Goal: Task Accomplishment & Management: Manage account settings

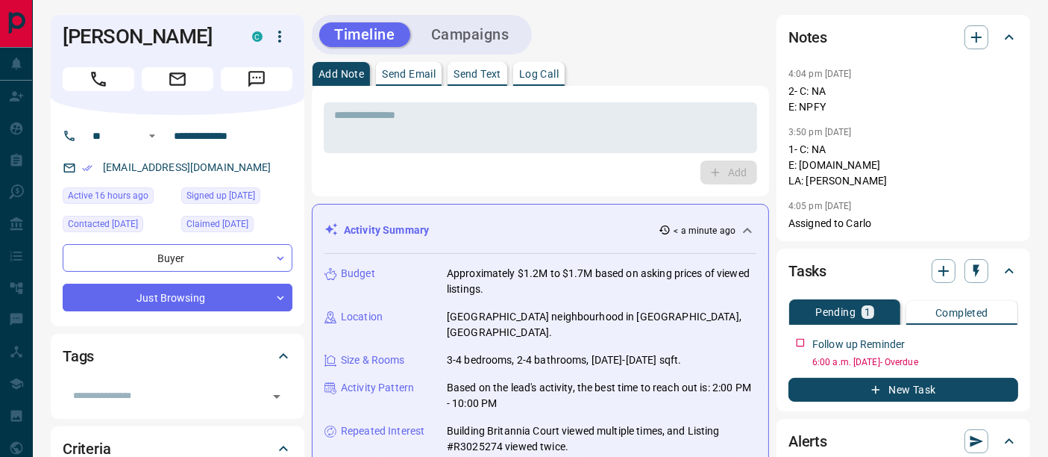
click at [552, 78] on p "Log Call" at bounding box center [539, 74] width 40 height 10
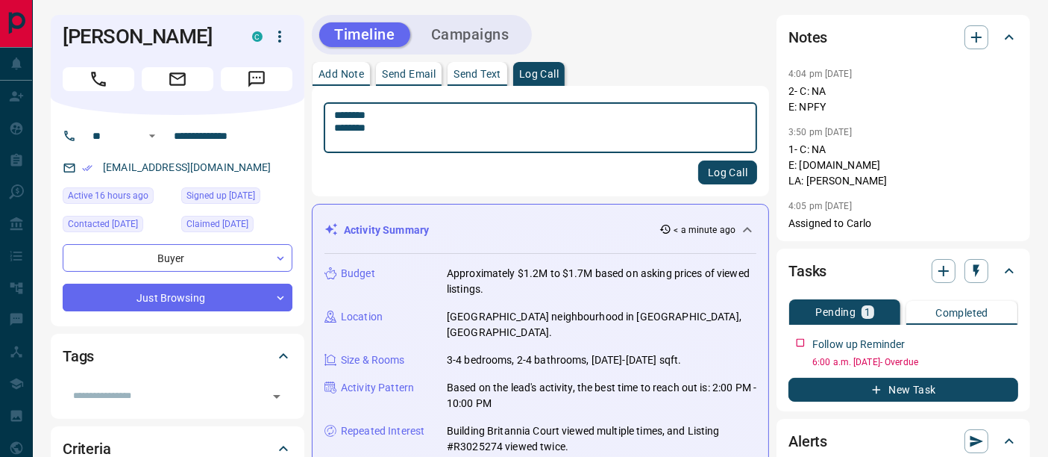
type textarea "******** ********"
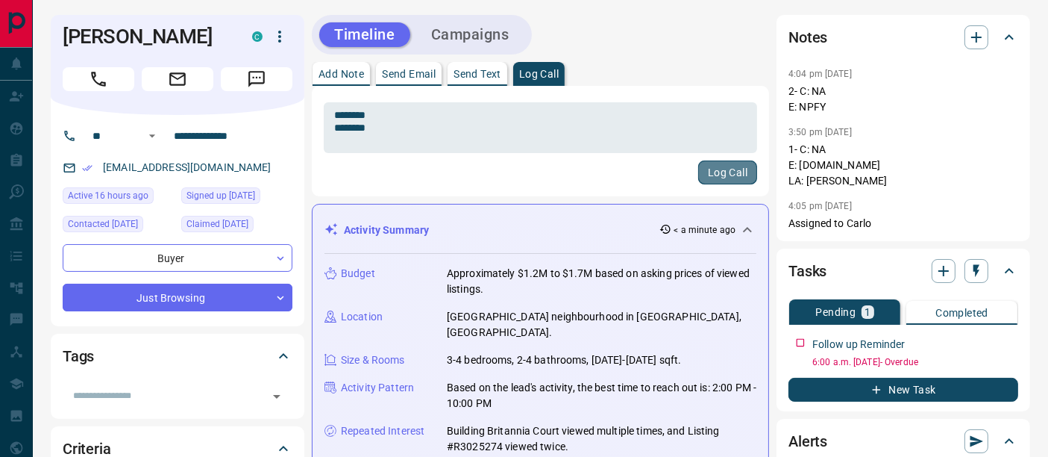
click at [712, 175] on button "Log Call" at bounding box center [727, 172] width 59 height 24
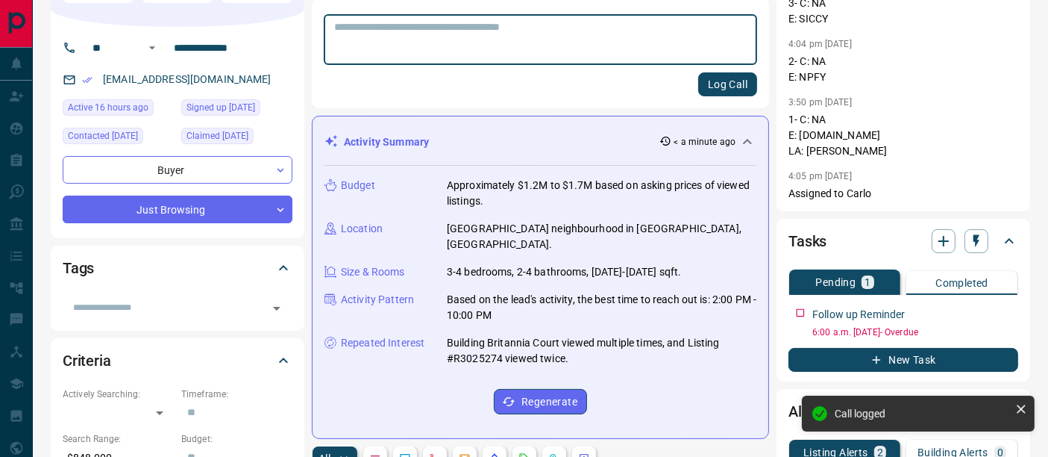
scroll to position [248, 0]
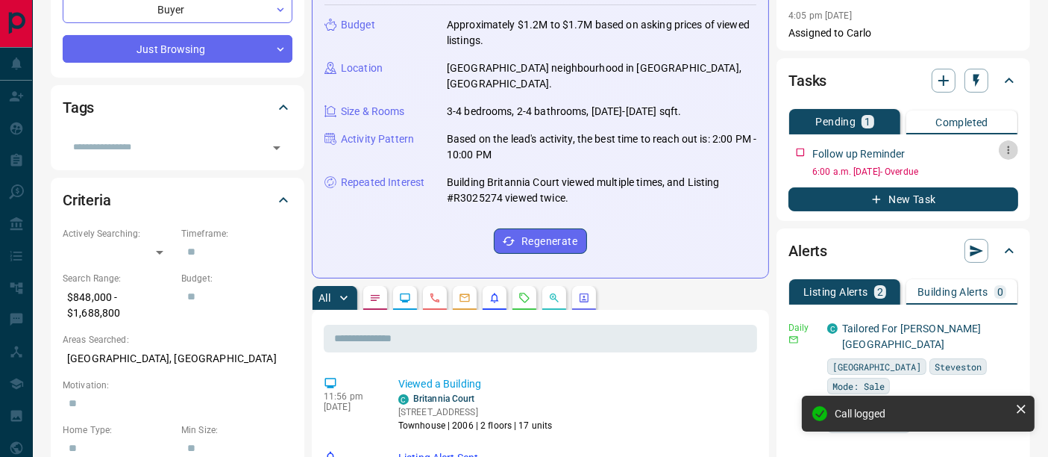
click at [1014, 148] on icon "button" at bounding box center [1009, 150] width 12 height 12
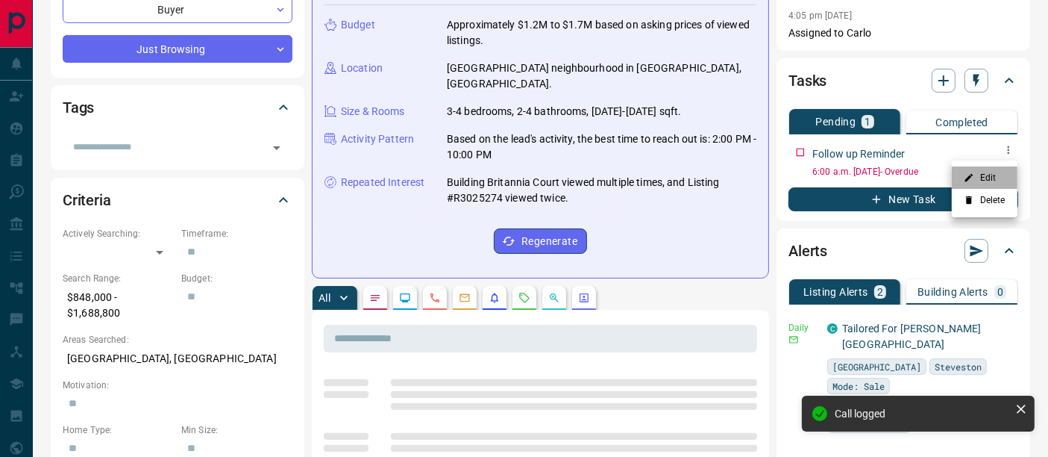
click at [997, 175] on li "Edit" at bounding box center [985, 177] width 66 height 22
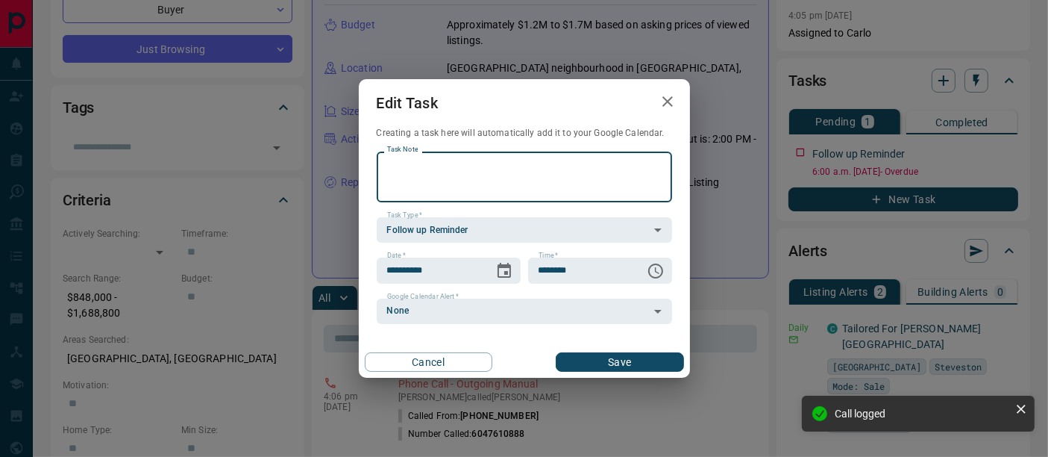
scroll to position [0, 0]
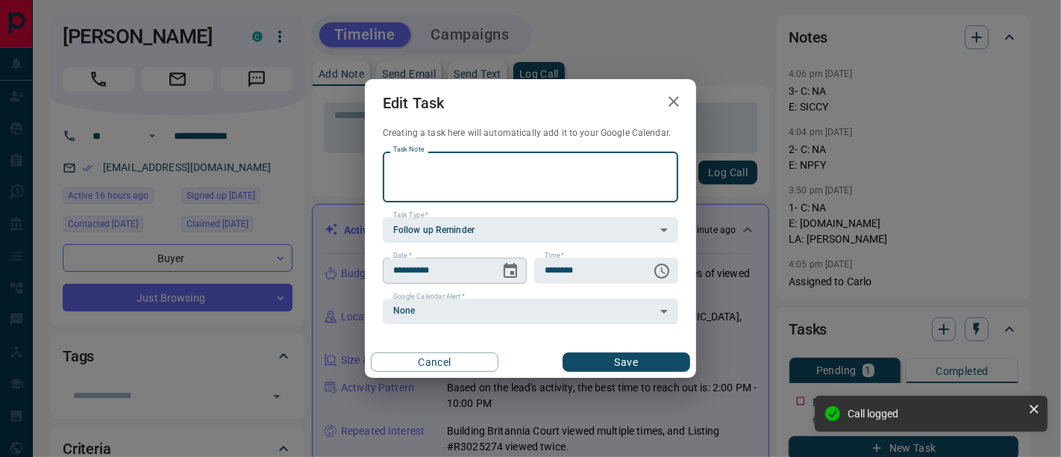
click at [511, 265] on icon "Choose date, selected date is Sep 13, 2025" at bounding box center [509, 270] width 13 height 15
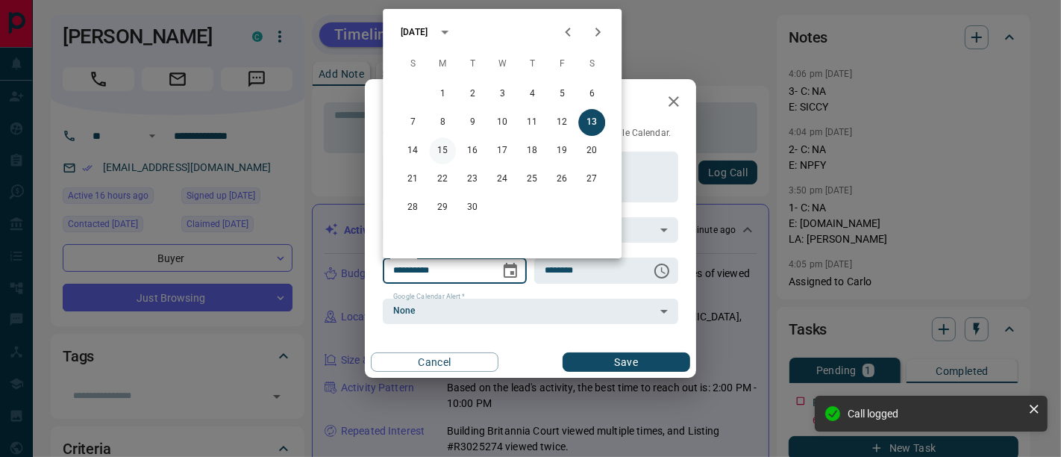
click at [441, 142] on button "15" at bounding box center [442, 150] width 27 height 27
type input "**********"
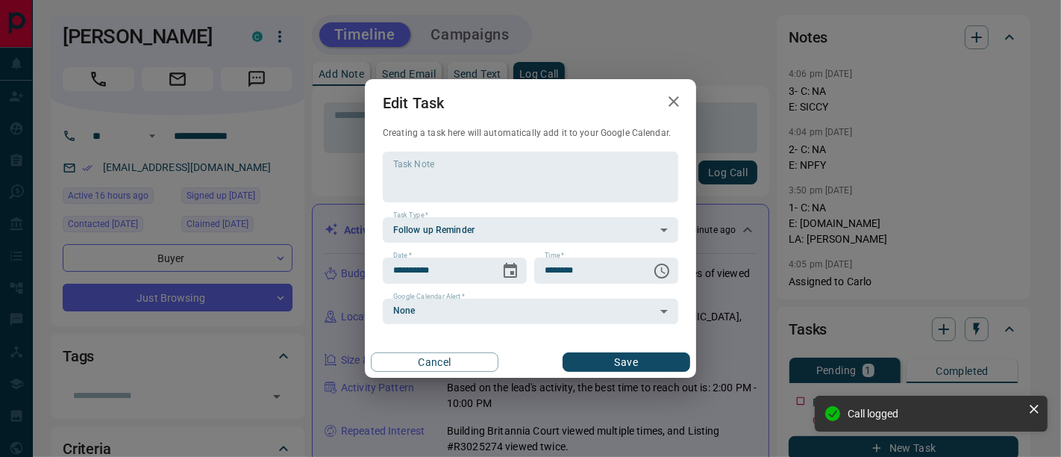
click at [621, 367] on button "Save" at bounding box center [626, 361] width 128 height 19
